Goal: Information Seeking & Learning: Find specific fact

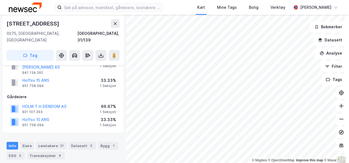
scroll to position [33, 0]
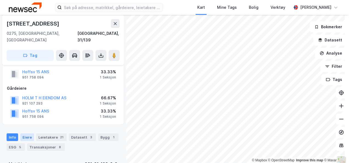
click at [30, 133] on div "Eiere" at bounding box center [27, 137] width 14 height 8
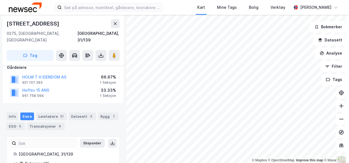
scroll to position [51, 0]
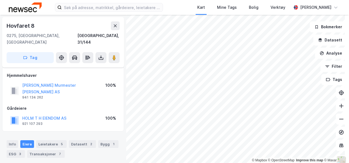
scroll to position [34, 0]
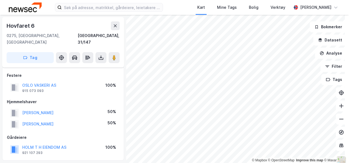
scroll to position [34, 0]
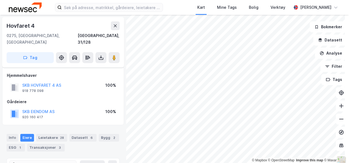
scroll to position [34, 0]
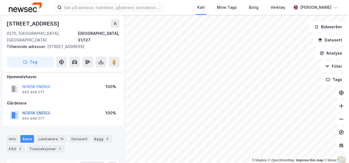
scroll to position [5, 0]
click at [0, 0] on button "NORSK ENERGI" at bounding box center [0, 0] width 0 height 0
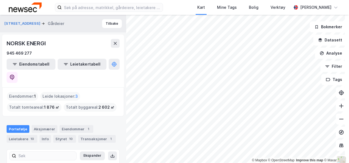
scroll to position [37, 0]
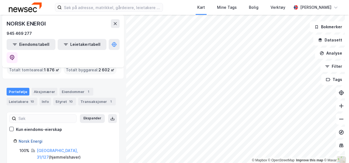
click at [38, 139] on link "Norsk Energi" at bounding box center [31, 141] width 24 height 5
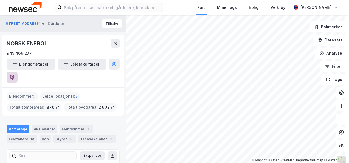
click at [15, 75] on icon at bounding box center [11, 77] width 5 height 5
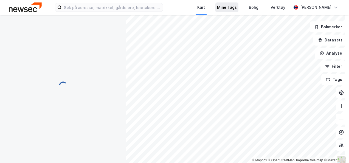
scroll to position [5, 0]
